Goal: Communication & Community: Participate in discussion

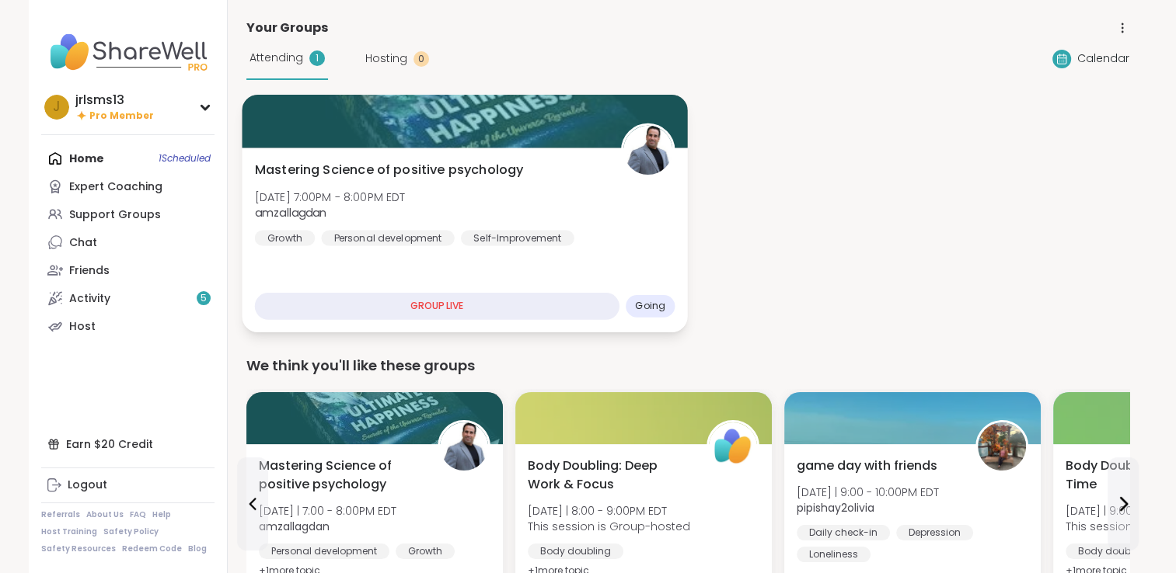
click at [432, 303] on div "GROUP LIVE" at bounding box center [436, 306] width 364 height 27
click at [650, 309] on span "Going" at bounding box center [650, 306] width 30 height 12
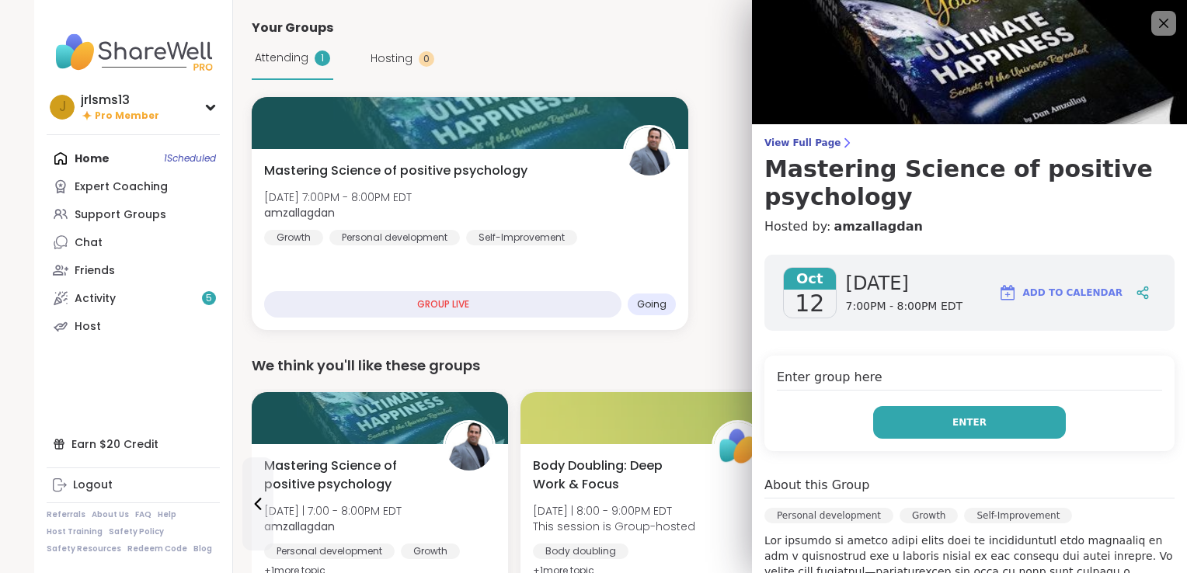
click at [925, 418] on button "Enter" at bounding box center [969, 422] width 193 height 33
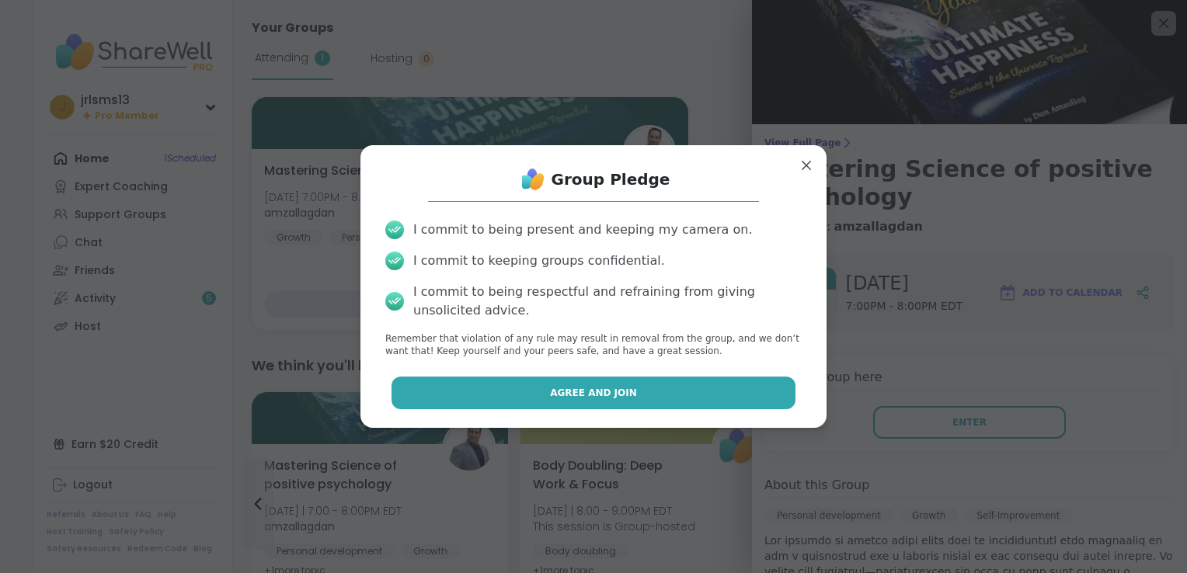
click at [598, 392] on span "Agree and Join" at bounding box center [593, 393] width 87 height 14
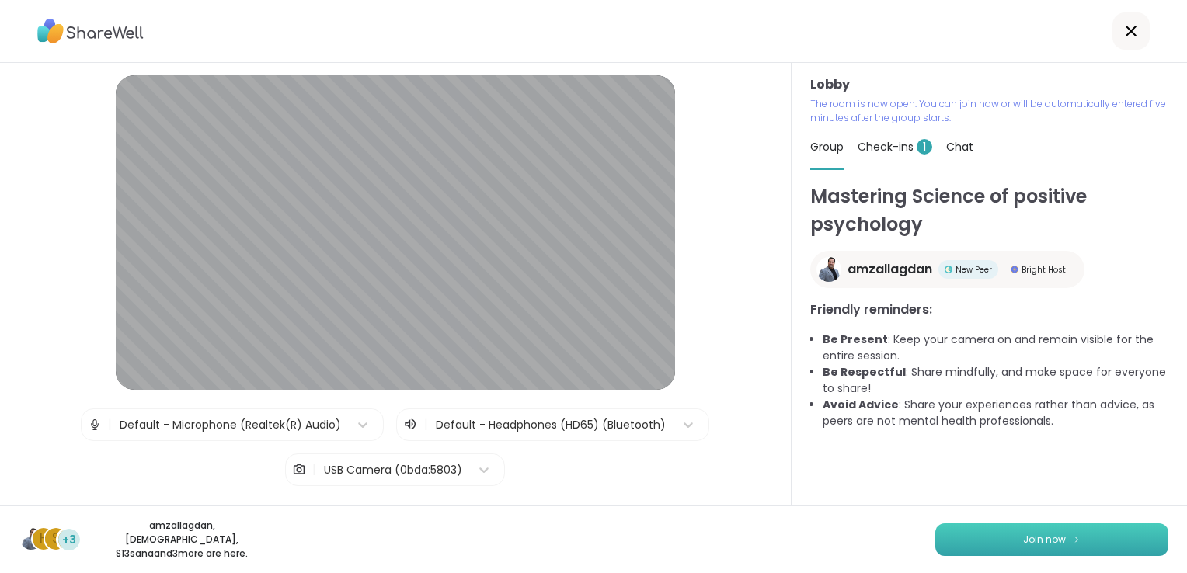
click at [1032, 547] on span "Join now" at bounding box center [1044, 540] width 43 height 14
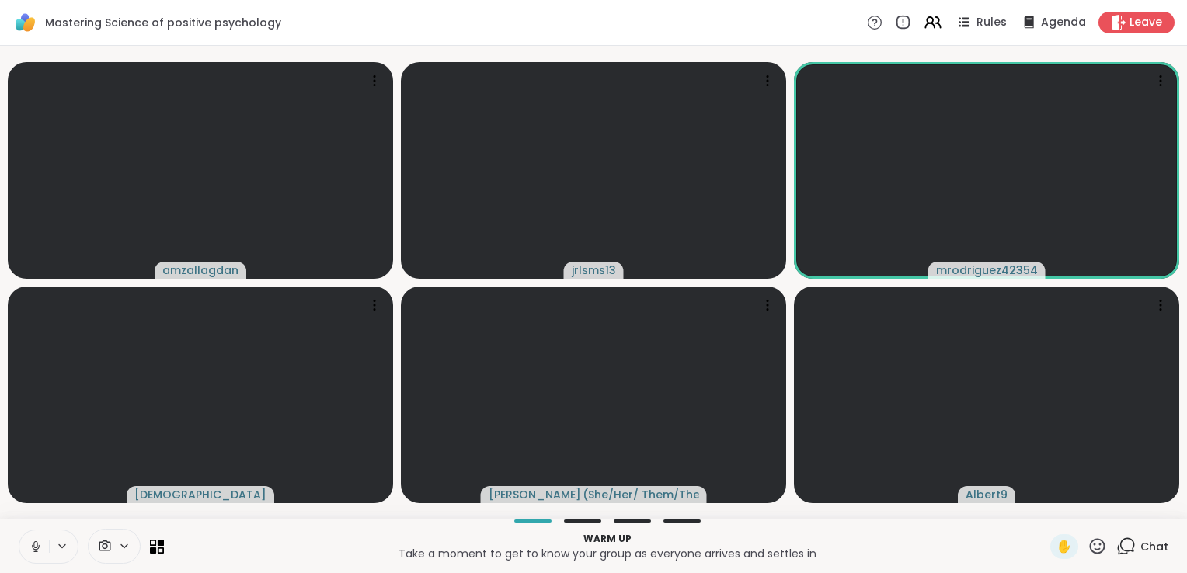
click at [1119, 549] on icon at bounding box center [1126, 546] width 19 height 19
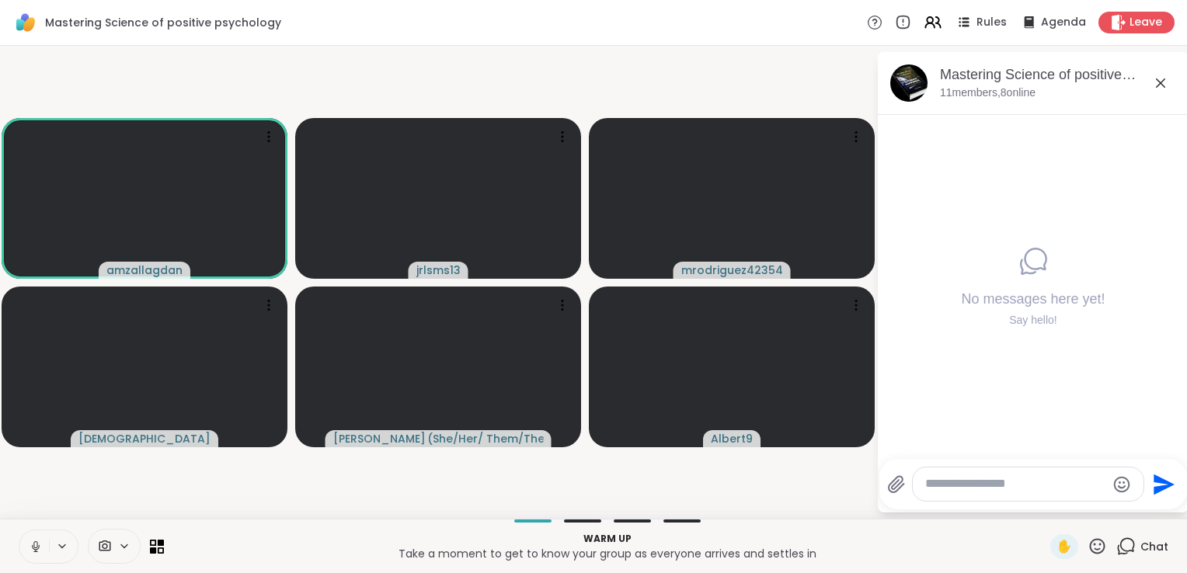
click at [1018, 485] on textarea "Type your message" at bounding box center [1015, 484] width 181 height 16
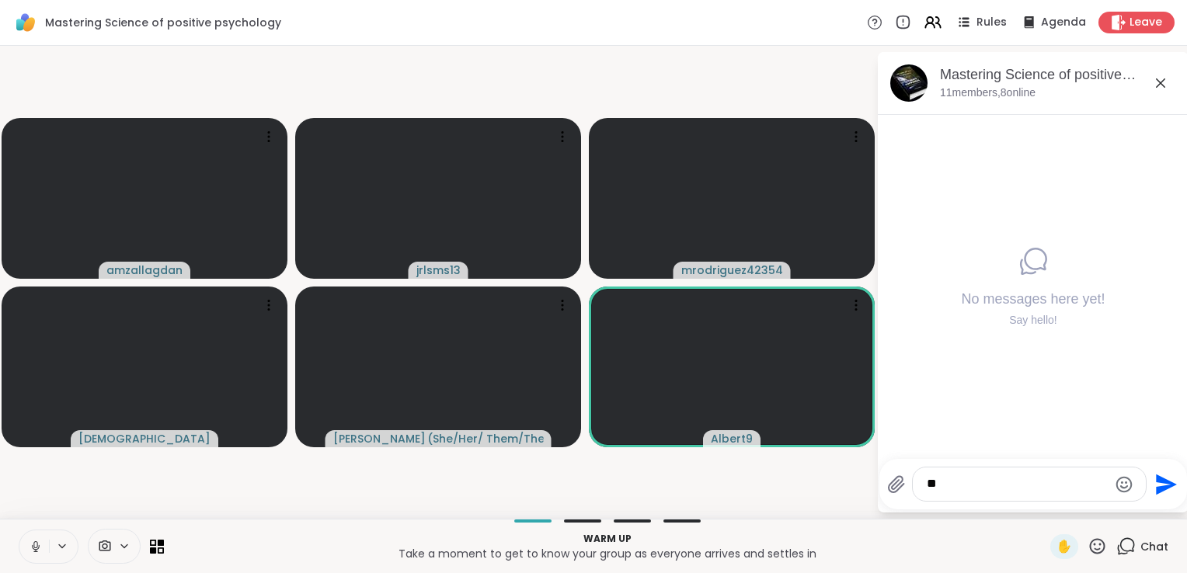
type textarea "*"
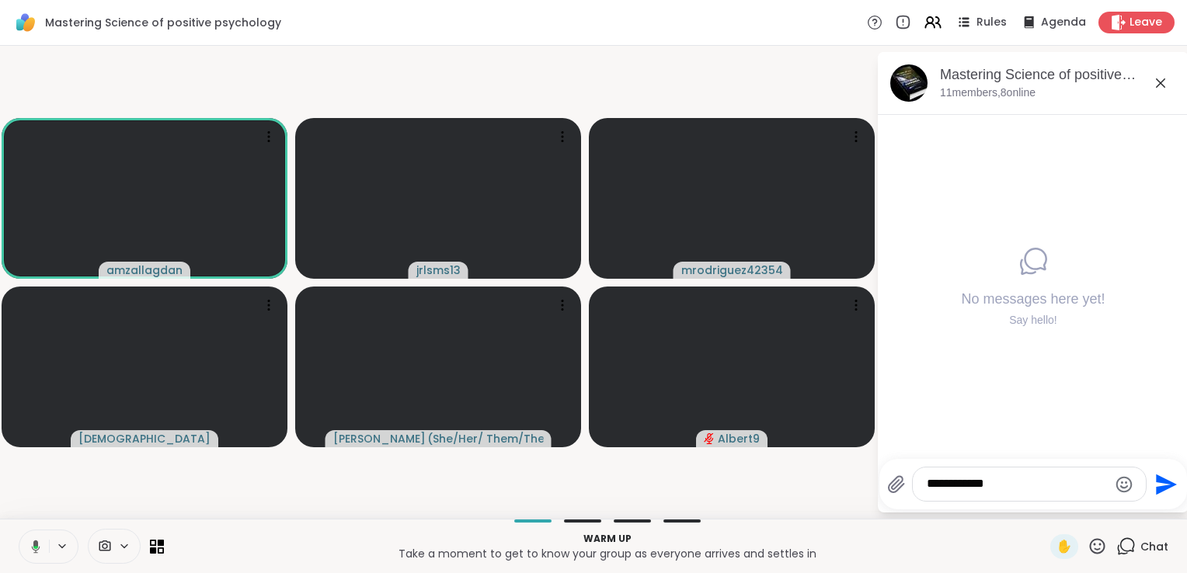
type textarea "**********"
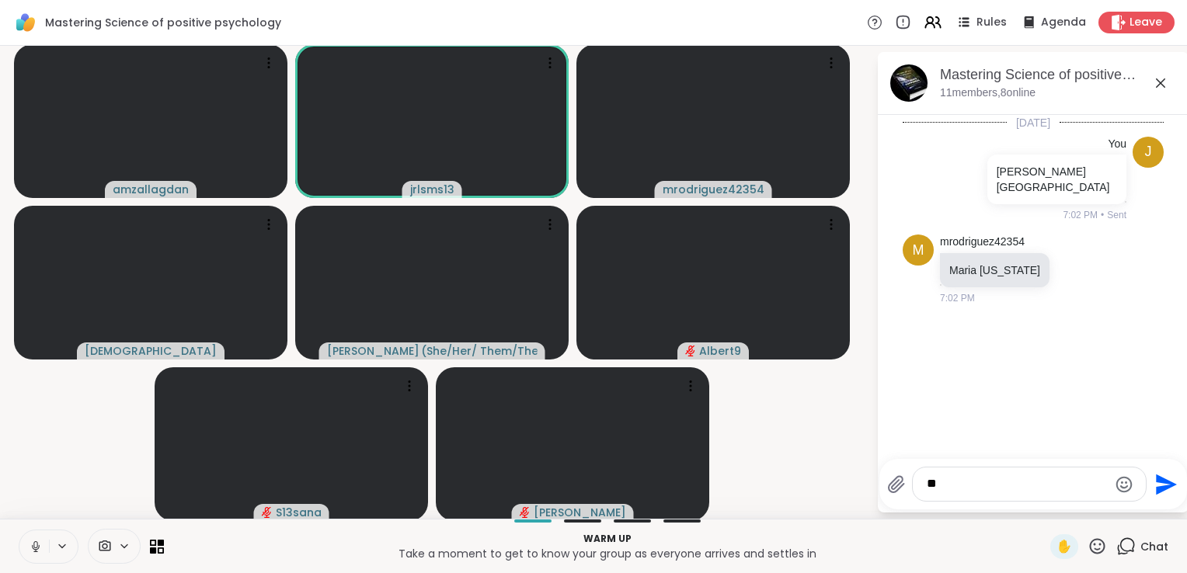
type textarea "*"
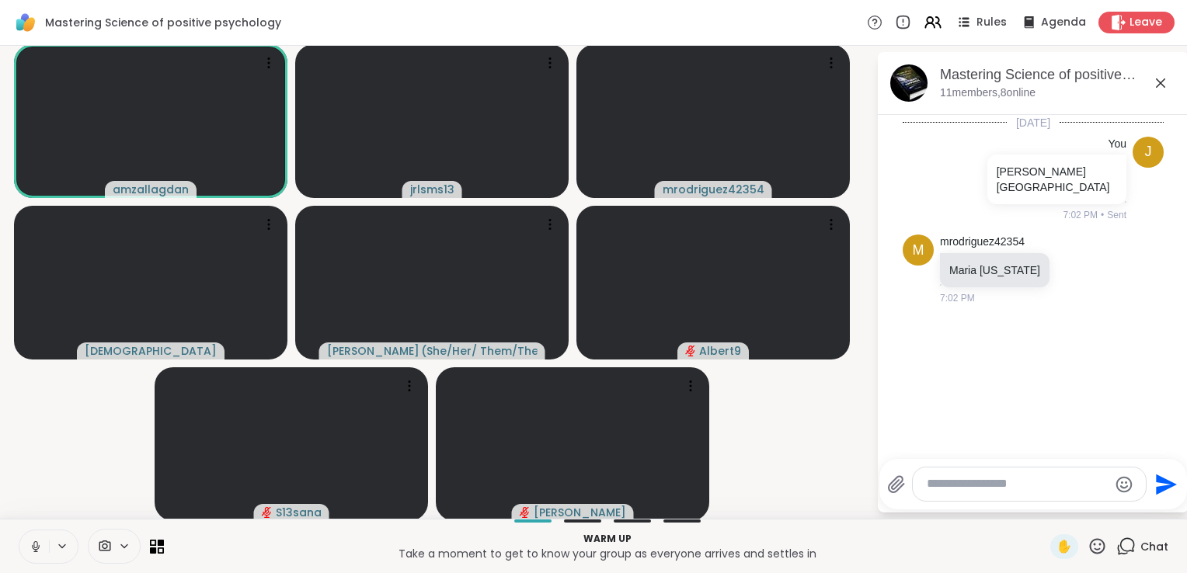
click at [1152, 78] on icon at bounding box center [1161, 83] width 19 height 19
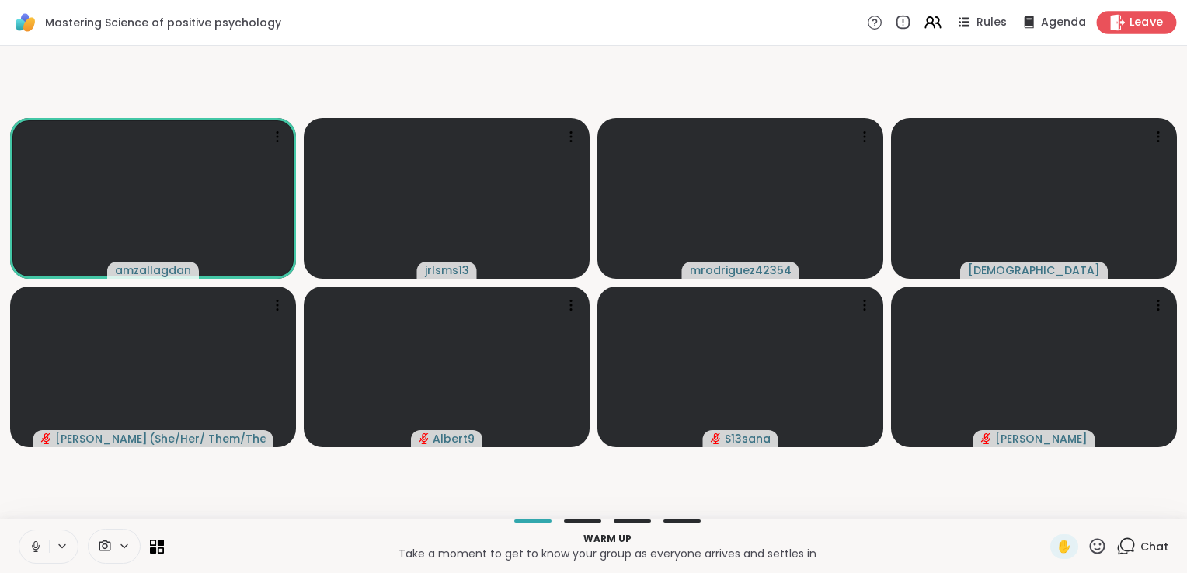
click at [1134, 20] on span "Leave" at bounding box center [1147, 23] width 34 height 16
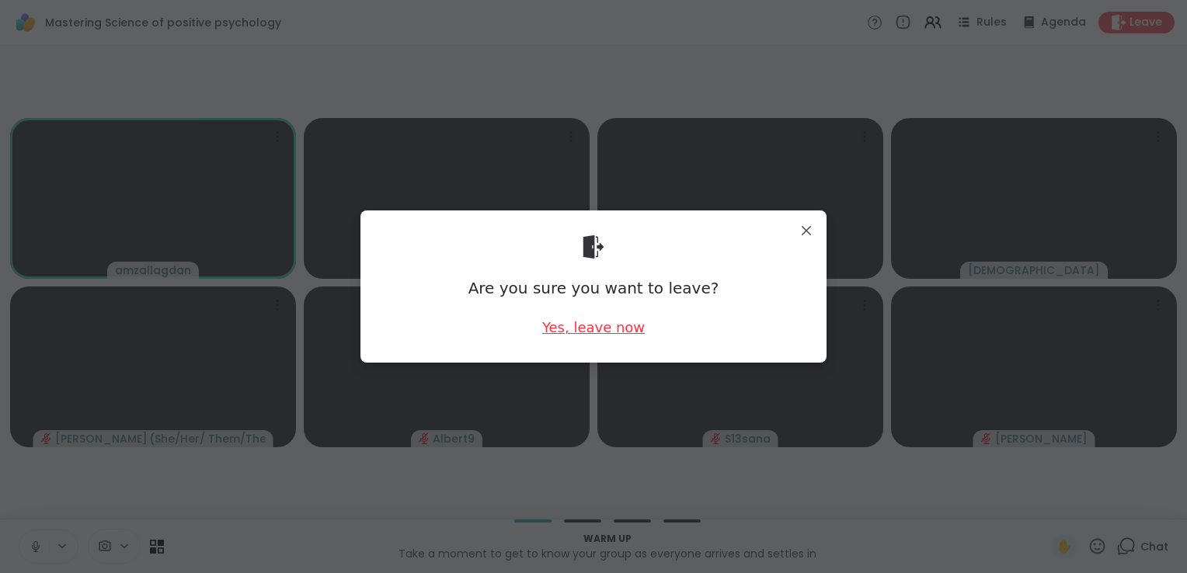
click at [581, 332] on div "Yes, leave now" at bounding box center [593, 327] width 103 height 19
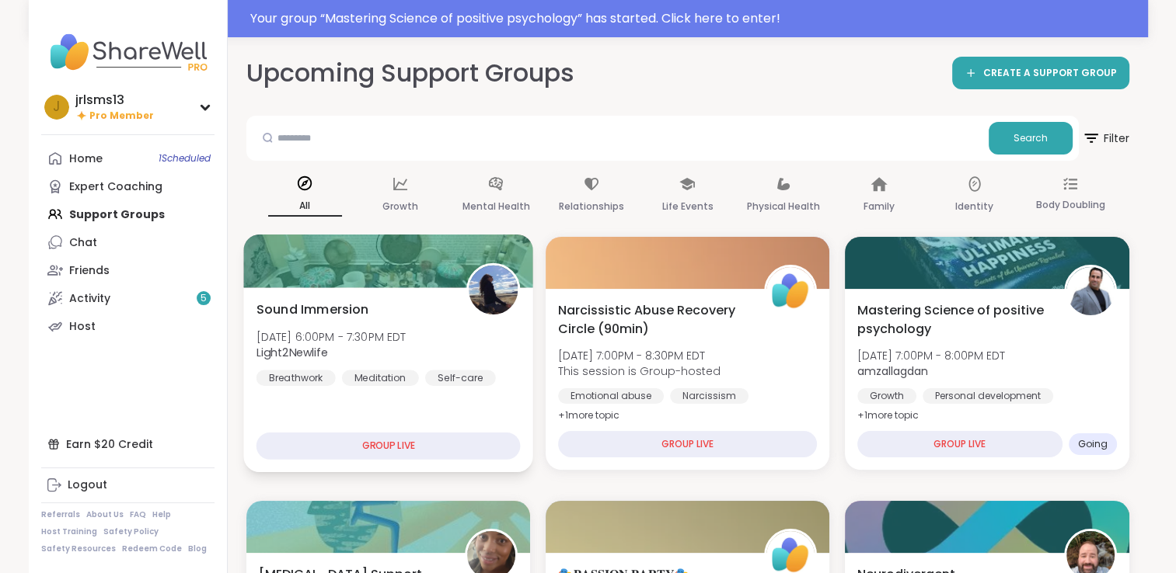
click at [385, 448] on div "GROUP LIVE" at bounding box center [388, 446] width 264 height 27
click at [501, 298] on img at bounding box center [493, 290] width 49 height 49
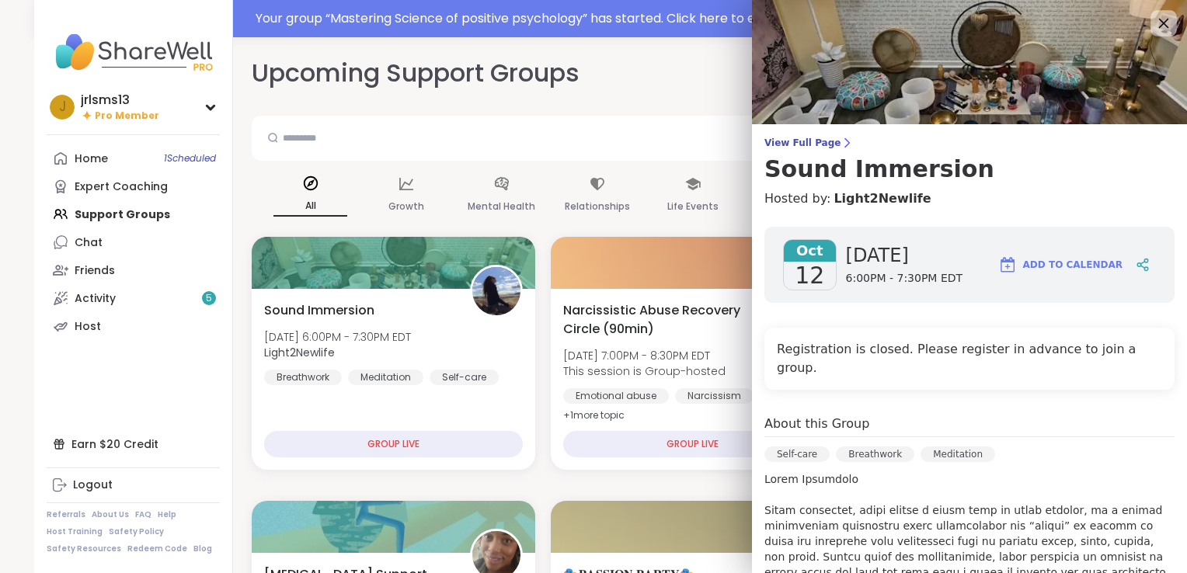
click at [1154, 23] on icon at bounding box center [1163, 22] width 19 height 19
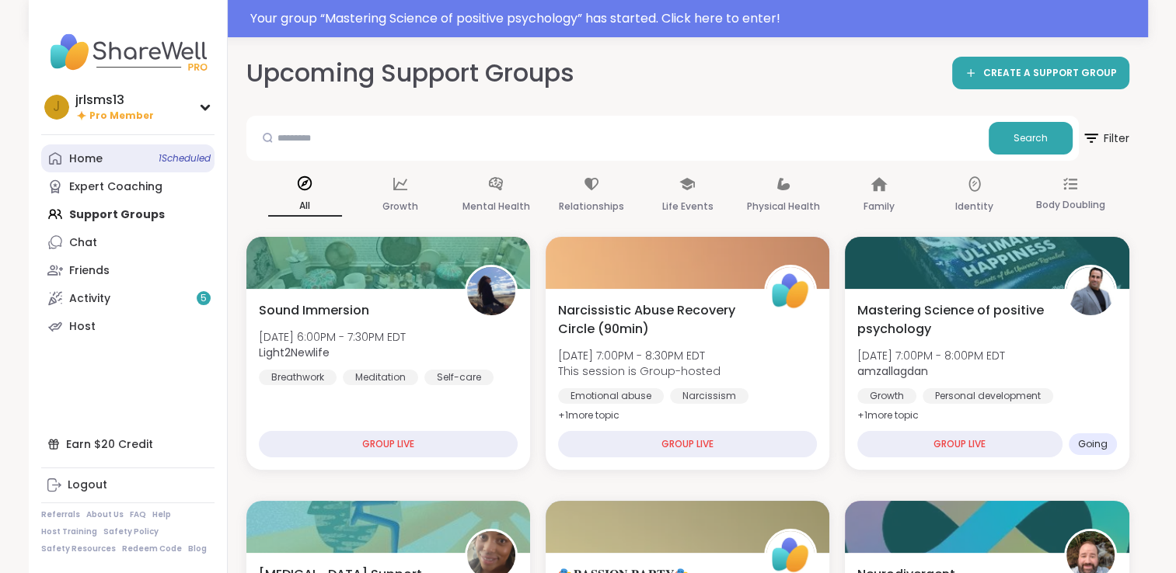
click at [172, 160] on span "1 Scheduled" at bounding box center [185, 158] width 52 height 12
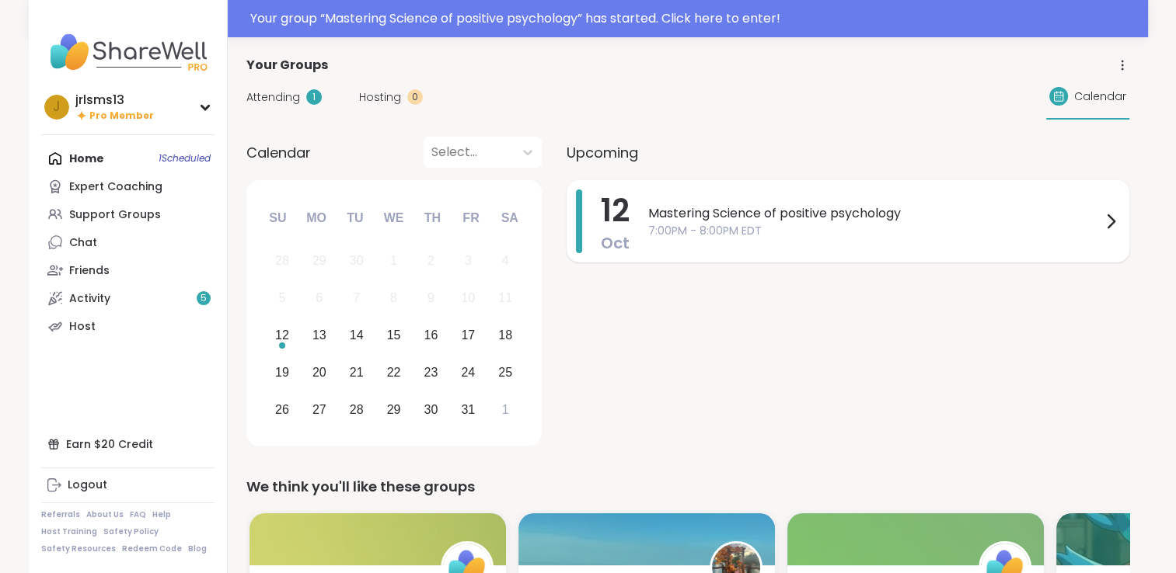
click at [1090, 225] on span "7:00PM - 8:00PM EDT" at bounding box center [874, 231] width 453 height 16
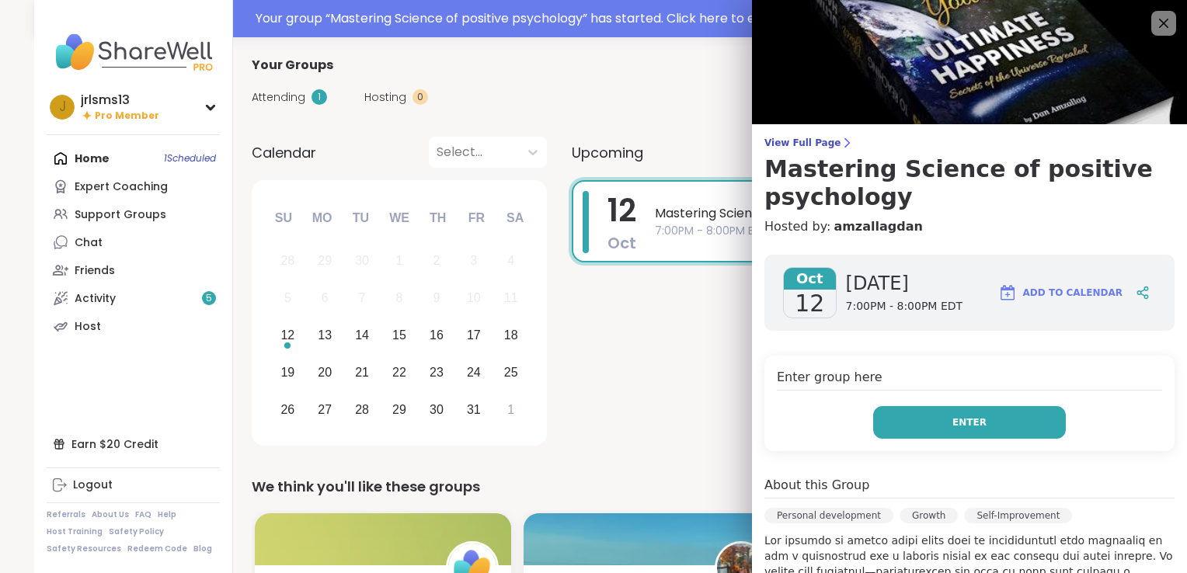
click at [955, 420] on span "Enter" at bounding box center [970, 423] width 34 height 14
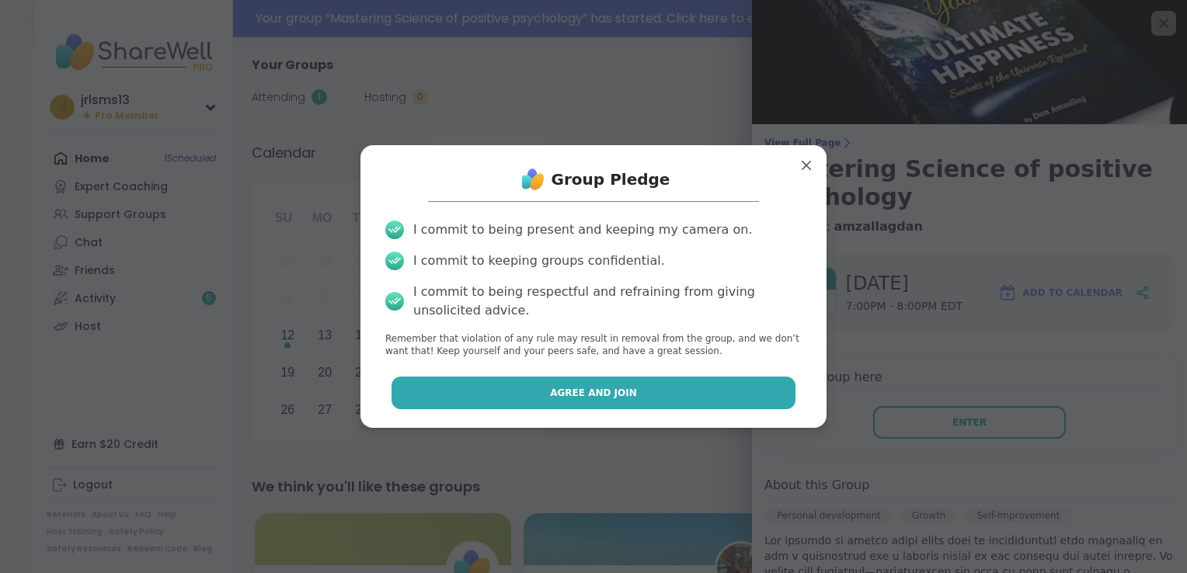
click at [590, 378] on button "Agree and Join" at bounding box center [594, 393] width 405 height 33
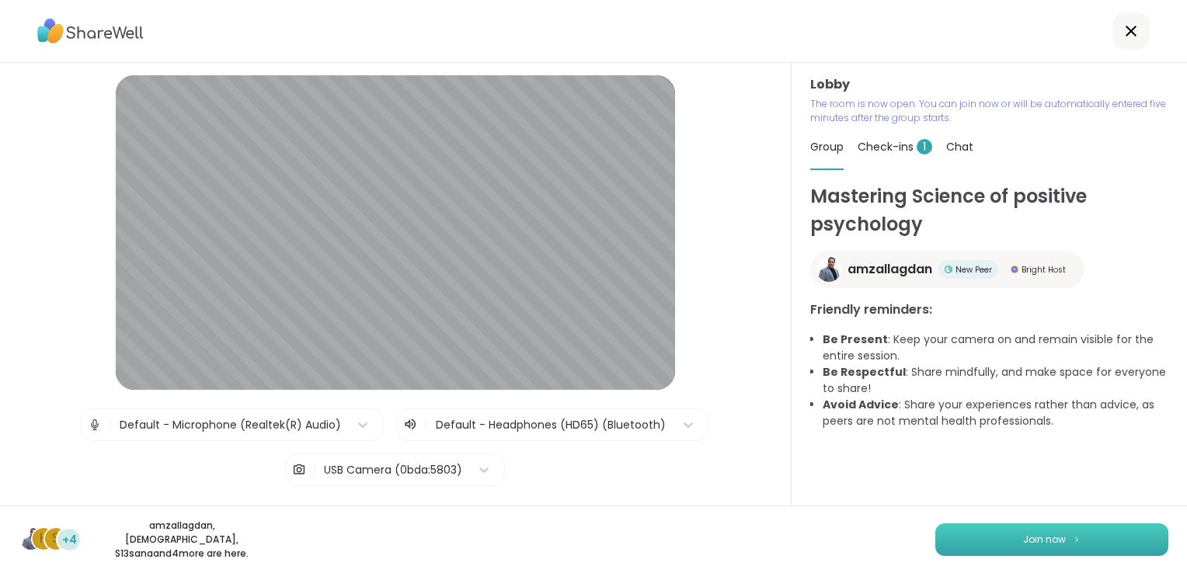
click at [1026, 543] on span "Join now" at bounding box center [1044, 540] width 43 height 14
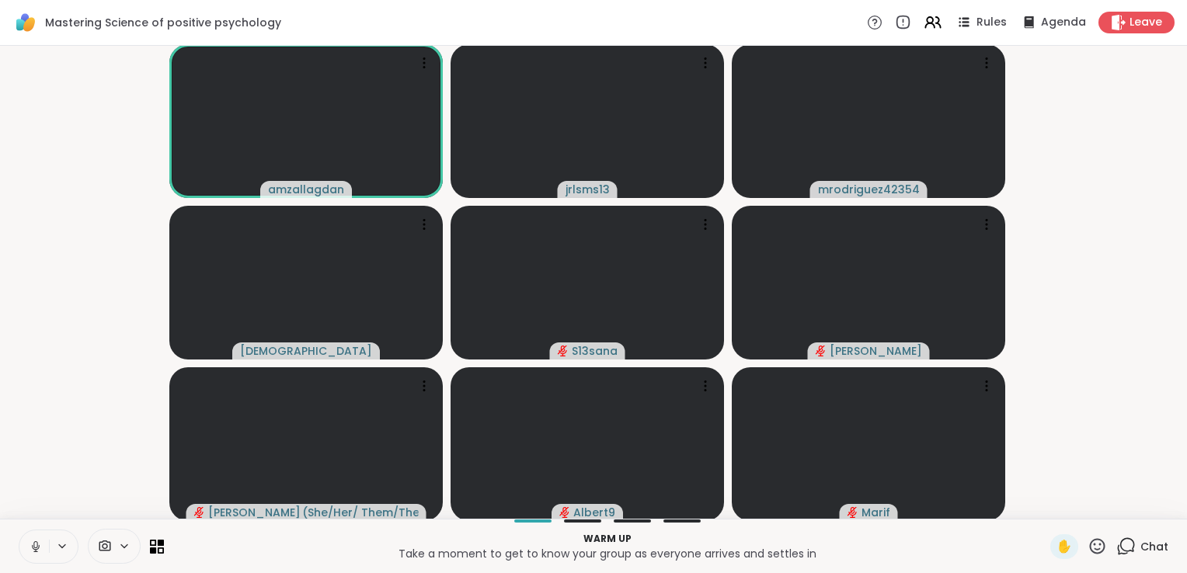
click at [1142, 538] on div "Chat" at bounding box center [1143, 547] width 52 height 25
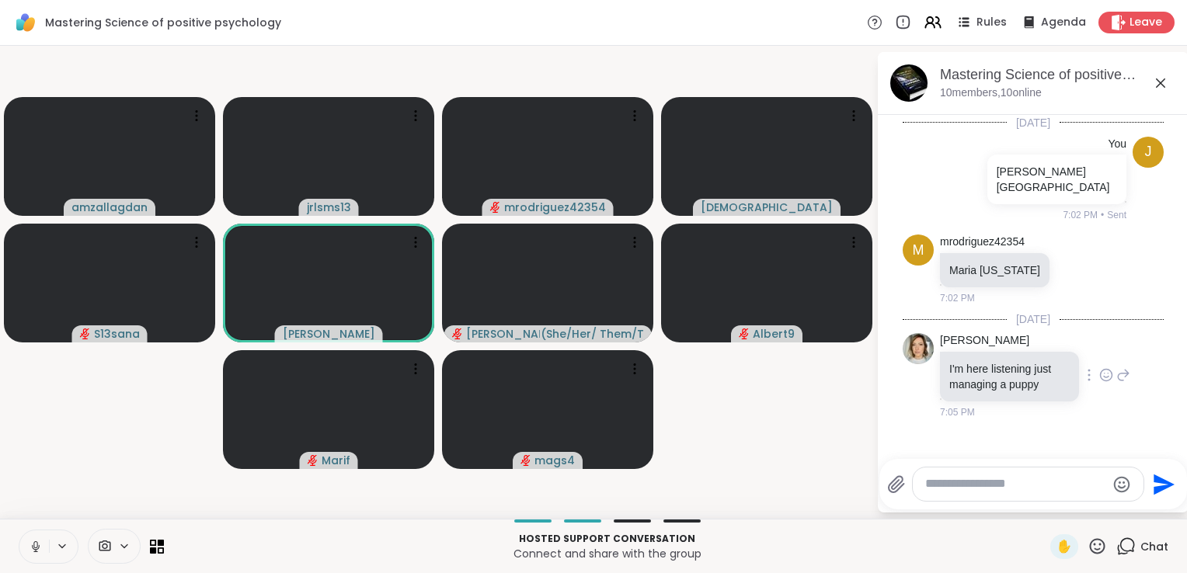
click at [920, 335] on img at bounding box center [918, 348] width 31 height 31
click at [1117, 366] on icon at bounding box center [1124, 375] width 14 height 19
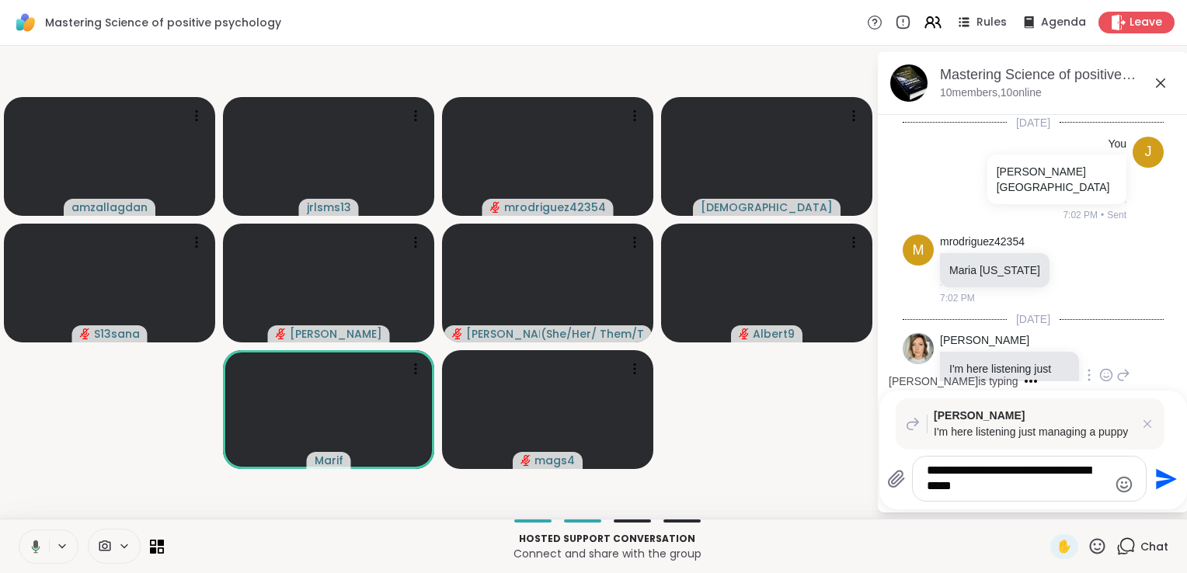
scroll to position [140, 0]
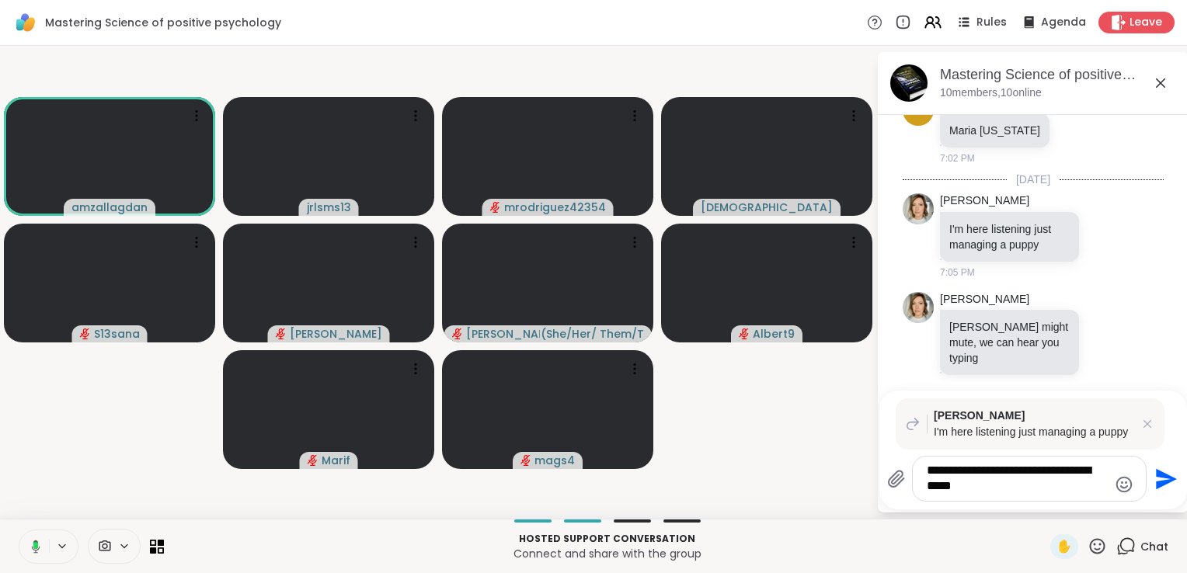
click at [1088, 545] on icon at bounding box center [1097, 546] width 19 height 19
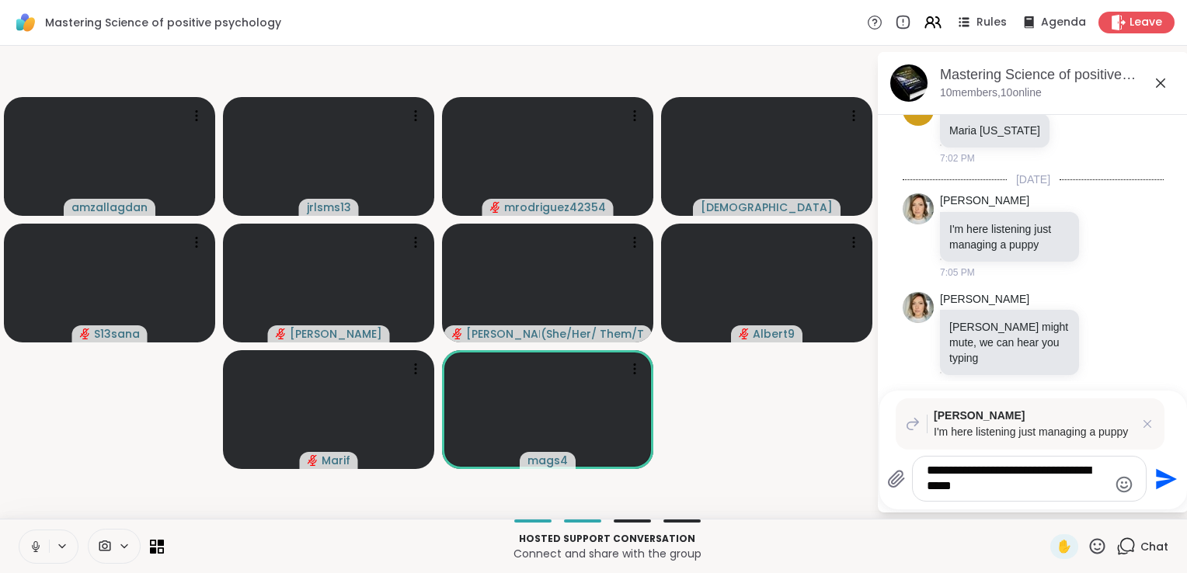
click at [61, 549] on icon at bounding box center [62, 546] width 12 height 13
click at [40, 549] on icon at bounding box center [36, 547] width 14 height 14
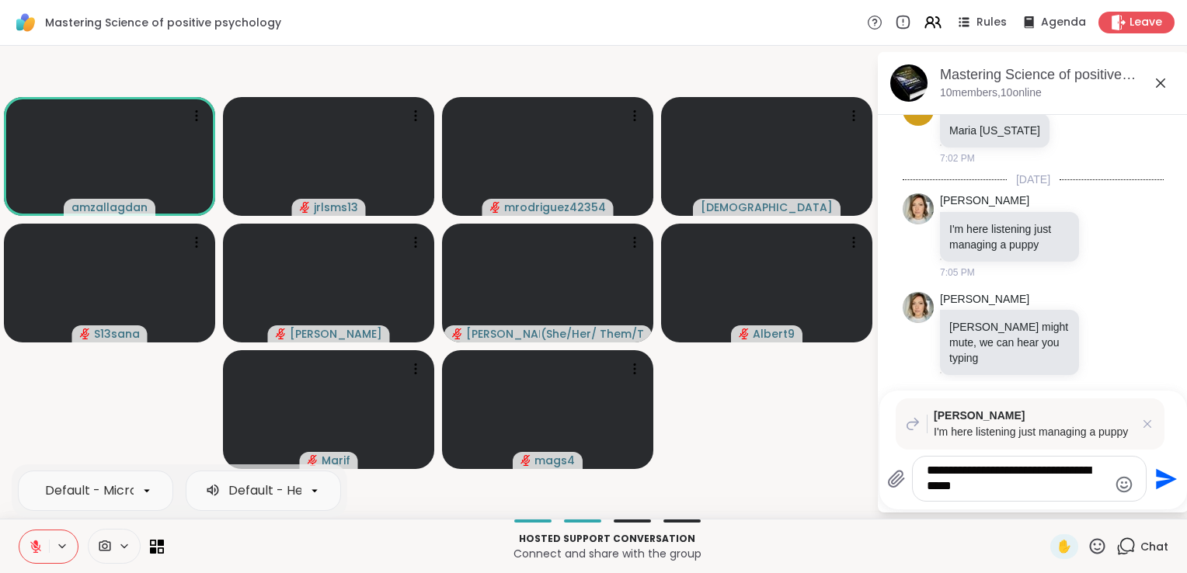
click at [1030, 493] on textarea "**********" at bounding box center [1017, 479] width 181 height 32
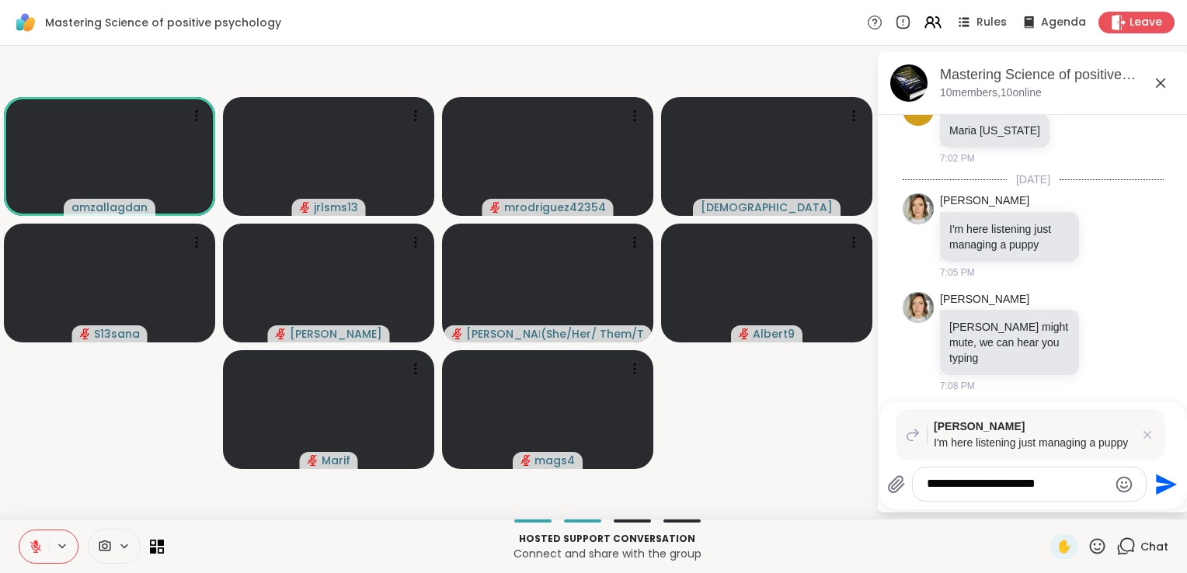
scroll to position [129, 0]
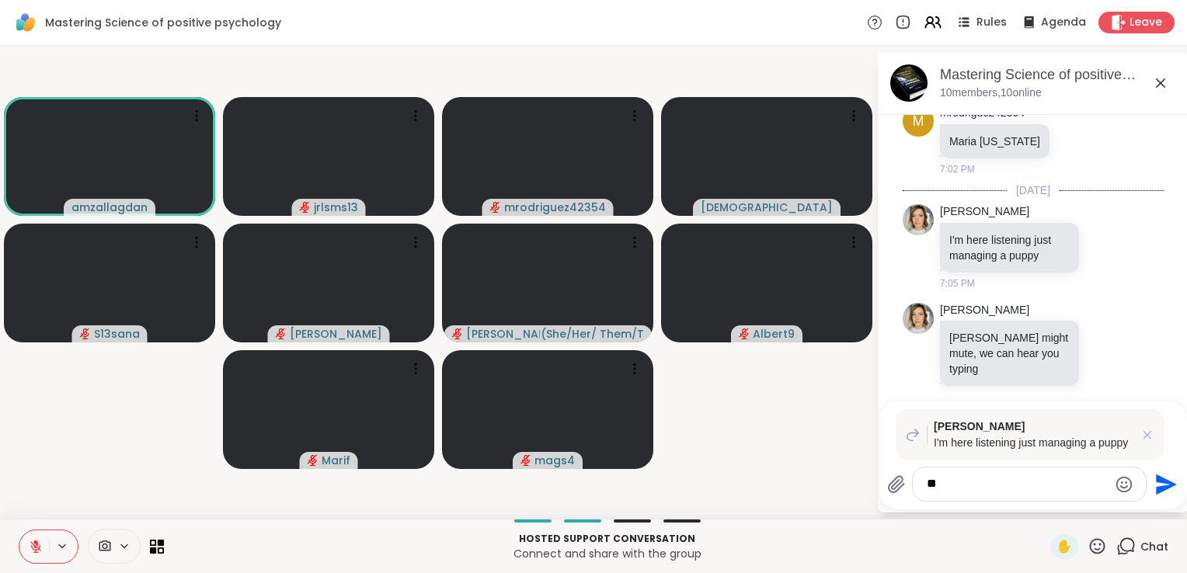
type textarea "*"
click at [1089, 355] on div "[PERSON_NAME] [PERSON_NAME] might mute, we can hear you typing 7:08 PM" at bounding box center [1035, 354] width 190 height 102
click at [975, 493] on textarea "****" at bounding box center [1017, 484] width 181 height 16
type textarea "*"
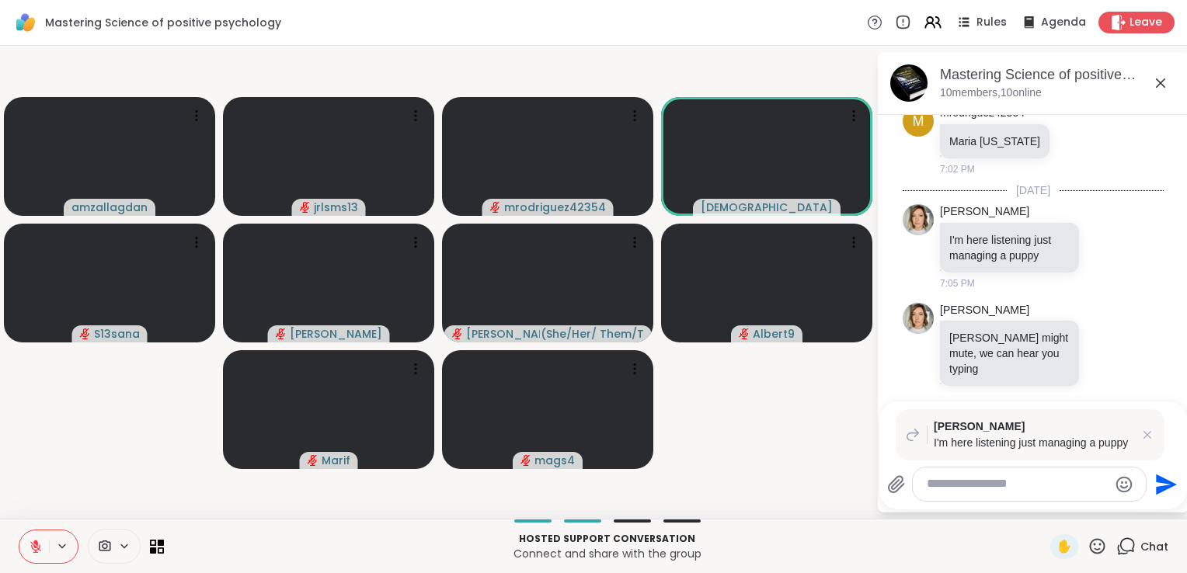
click at [33, 549] on icon at bounding box center [36, 547] width 14 height 14
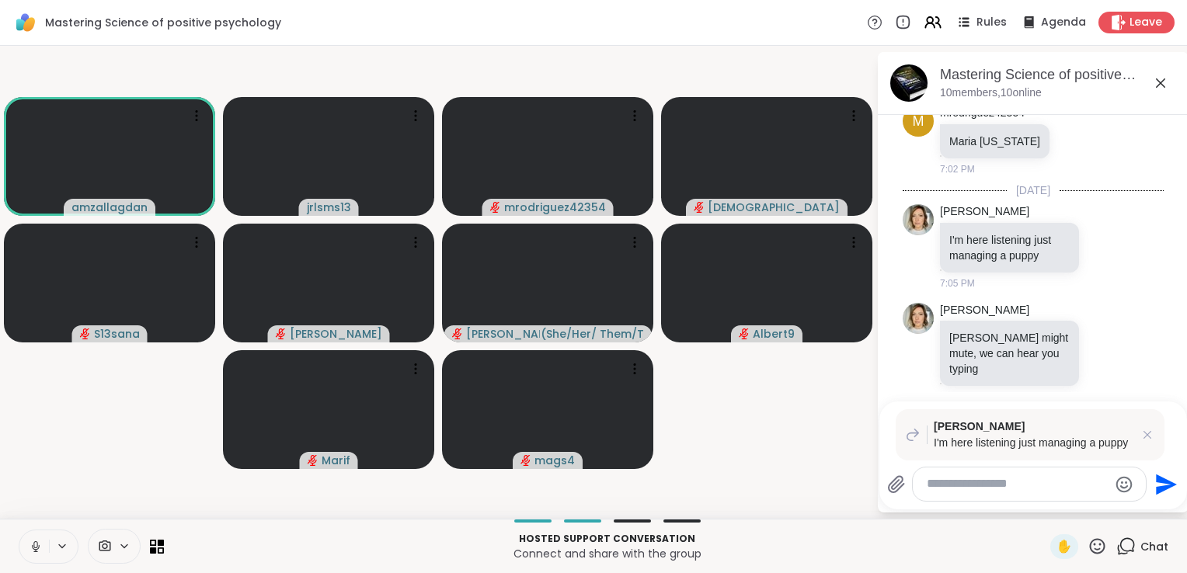
click at [34, 549] on icon at bounding box center [36, 547] width 14 height 14
click at [964, 483] on textarea "Type your message" at bounding box center [1017, 484] width 181 height 16
type textarea "**********"
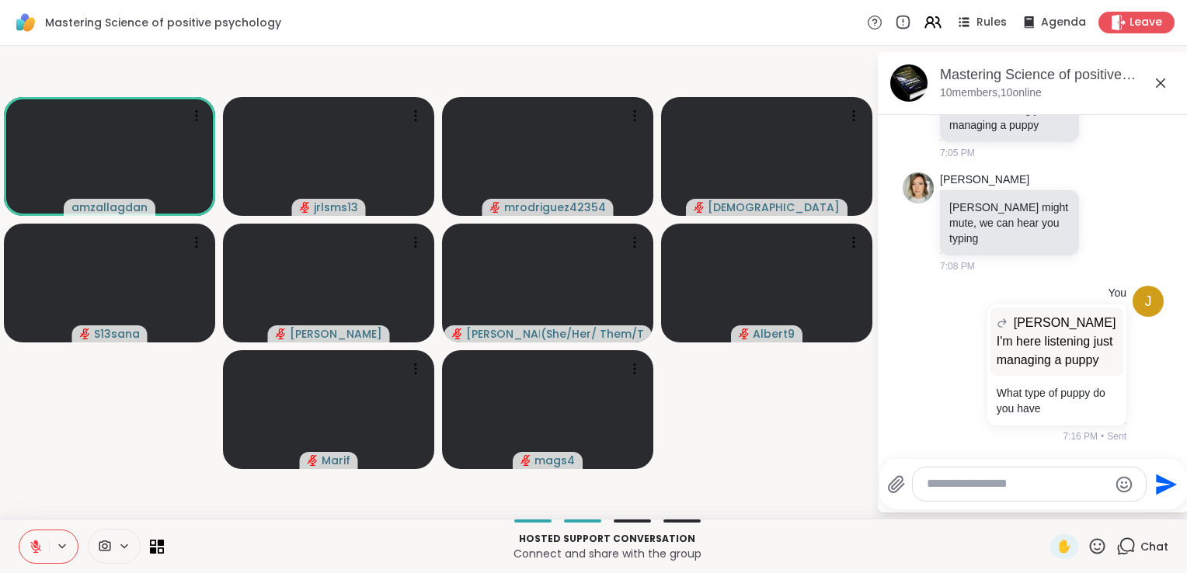
scroll to position [432, 0]
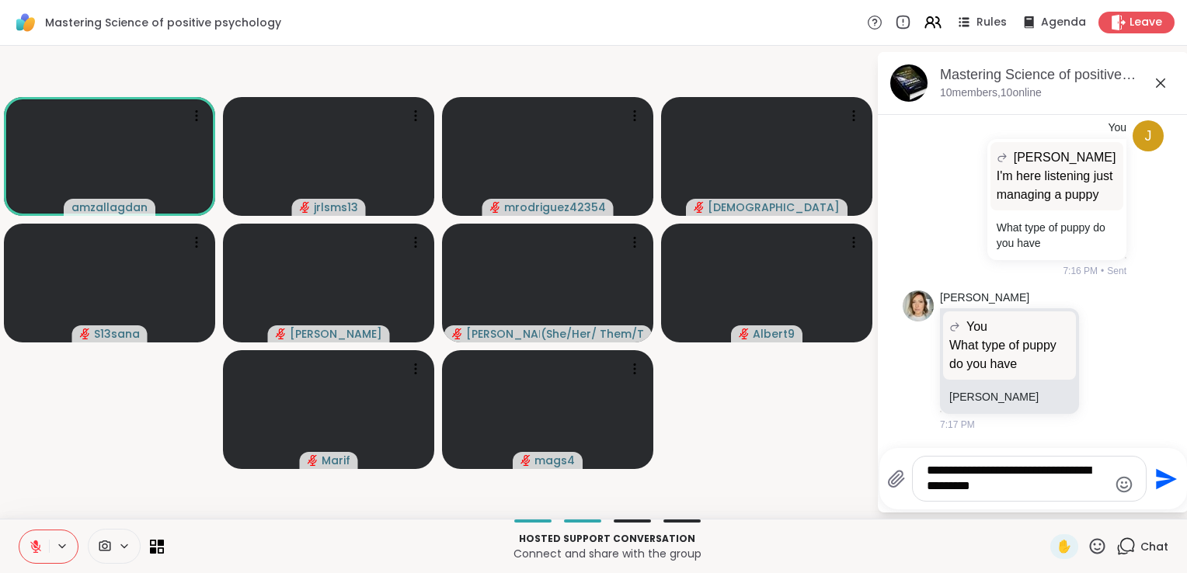
type textarea "**********"
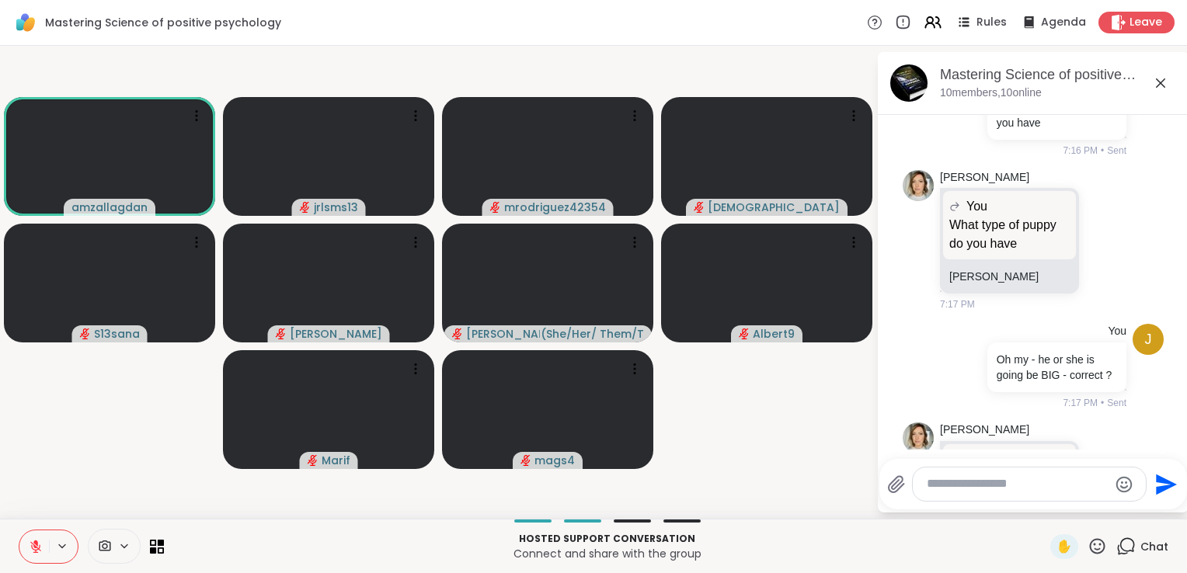
scroll to position [765, 0]
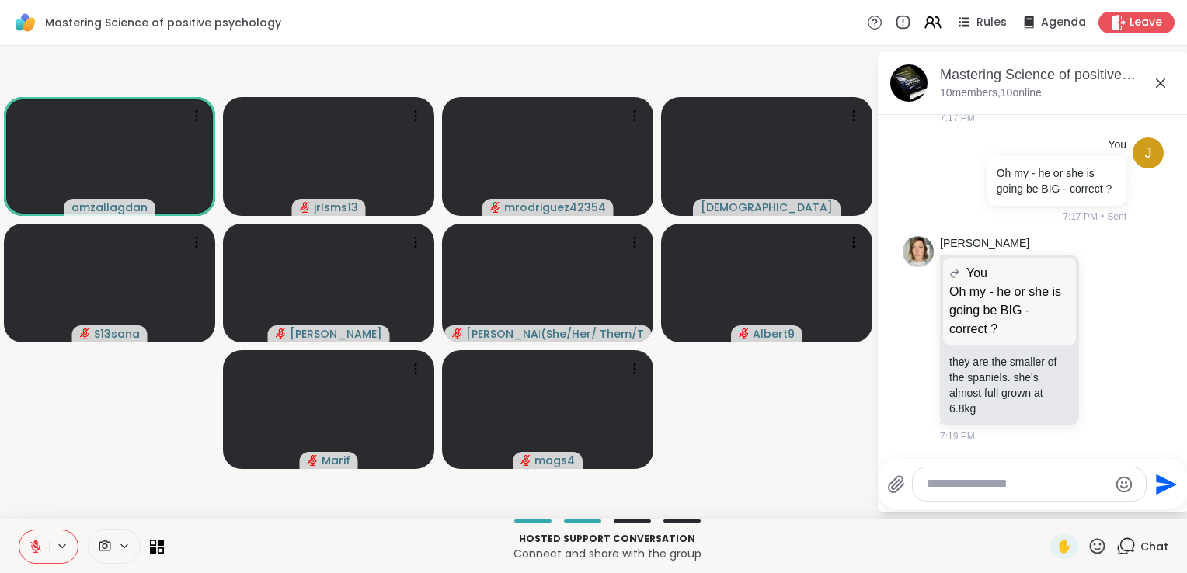
click at [37, 542] on icon at bounding box center [35, 543] width 5 height 6
drag, startPoint x: 31, startPoint y: 547, endPoint x: 199, endPoint y: 552, distance: 167.9
click at [40, 546] on icon at bounding box center [36, 547] width 14 height 14
click at [39, 554] on button at bounding box center [34, 547] width 30 height 33
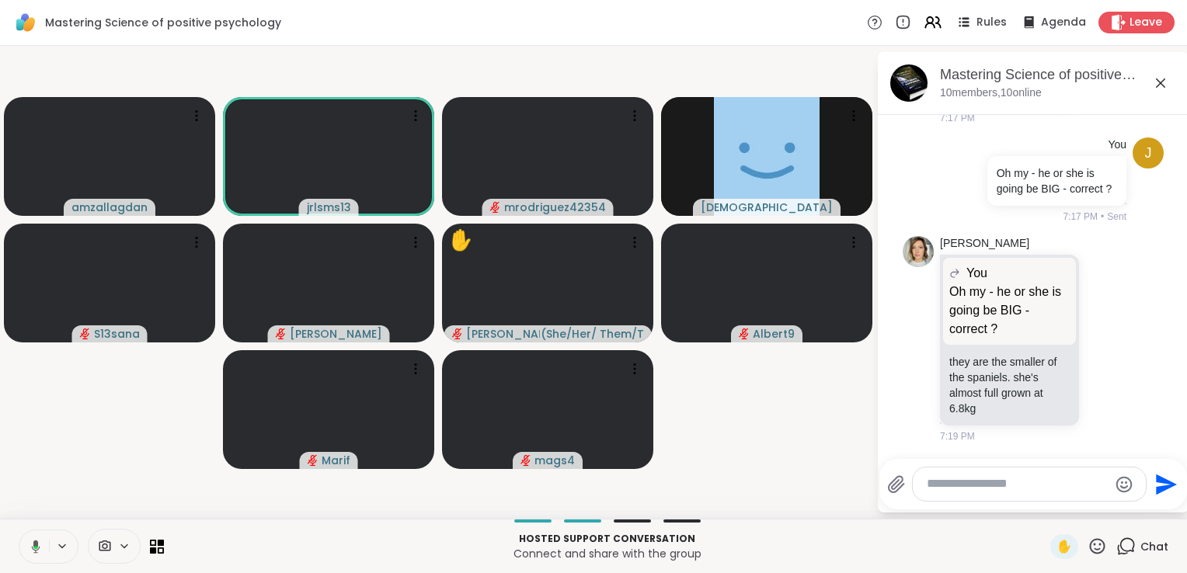
click at [36, 549] on icon at bounding box center [33, 547] width 14 height 14
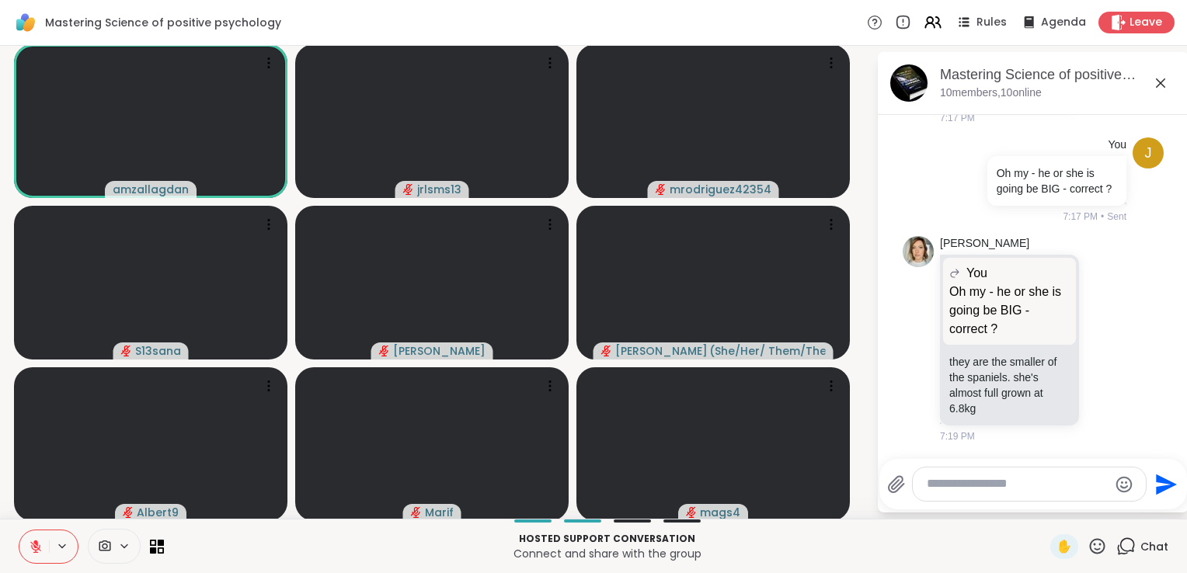
click at [1144, 542] on span "Chat" at bounding box center [1155, 547] width 28 height 16
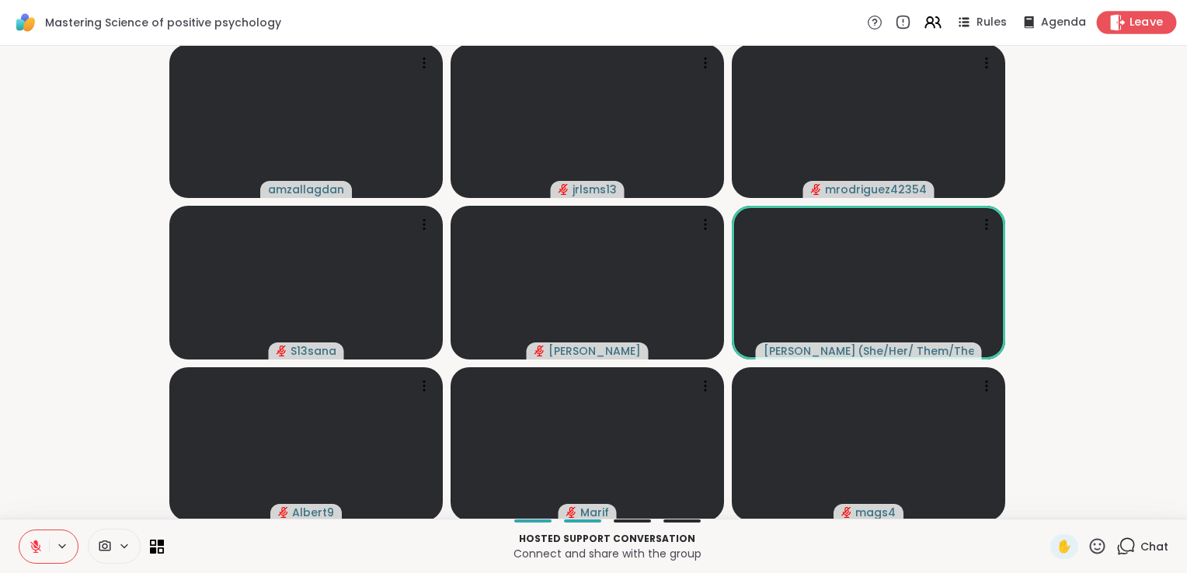
click at [1136, 24] on span "Leave" at bounding box center [1147, 23] width 34 height 16
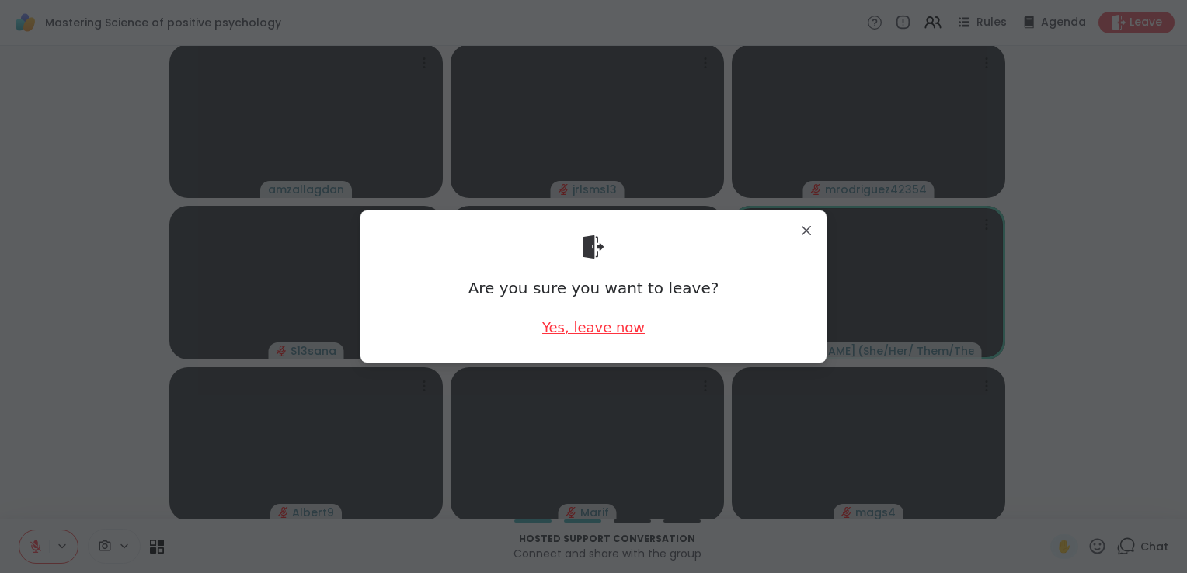
click at [586, 326] on div "Yes, leave now" at bounding box center [593, 327] width 103 height 19
